Goal: Transaction & Acquisition: Purchase product/service

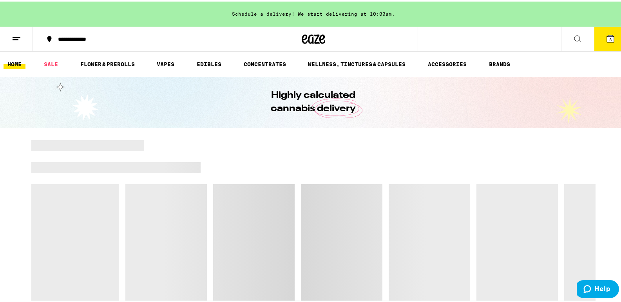
click at [611, 41] on button "3" at bounding box center [610, 37] width 33 height 24
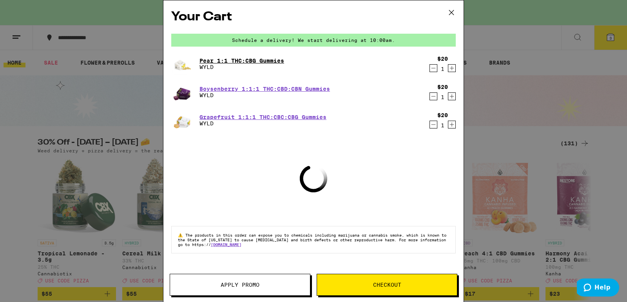
click at [262, 62] on link "Pear 1:1 THC:CBG Gummies" at bounding box center [241, 61] width 85 height 6
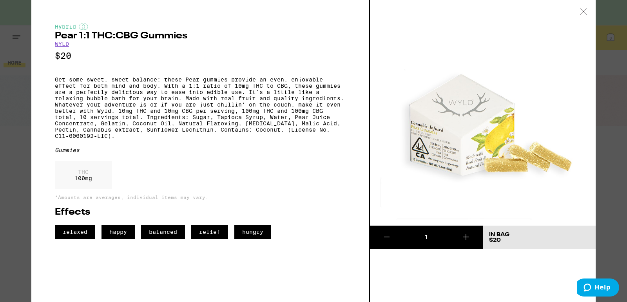
click at [587, 9] on icon at bounding box center [584, 11] width 8 height 7
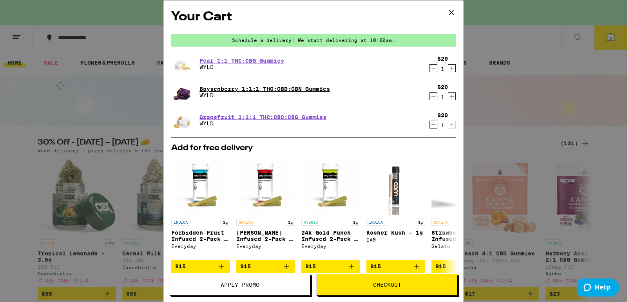
click at [244, 88] on link "Boysenberry 1:1:1 THC:CBD:CBN Gummies" at bounding box center [264, 89] width 131 height 6
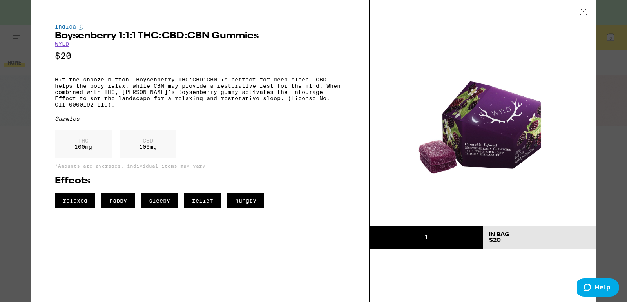
click at [588, 17] on div at bounding box center [583, 12] width 24 height 25
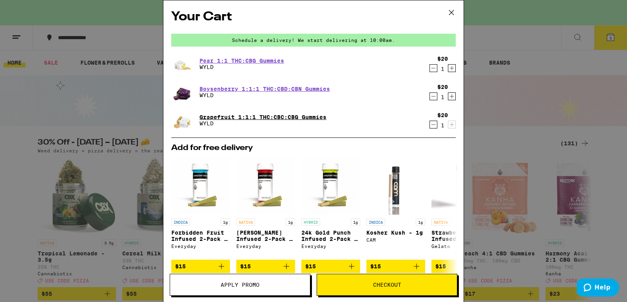
click at [223, 114] on link "Grapefruit 1:1:1 THC:CBC:CBG Gummies" at bounding box center [262, 117] width 127 height 6
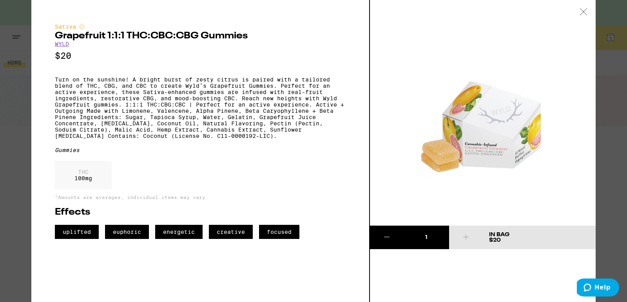
click at [579, 18] on div at bounding box center [583, 12] width 24 height 25
